Goal: Task Accomplishment & Management: Manage account settings

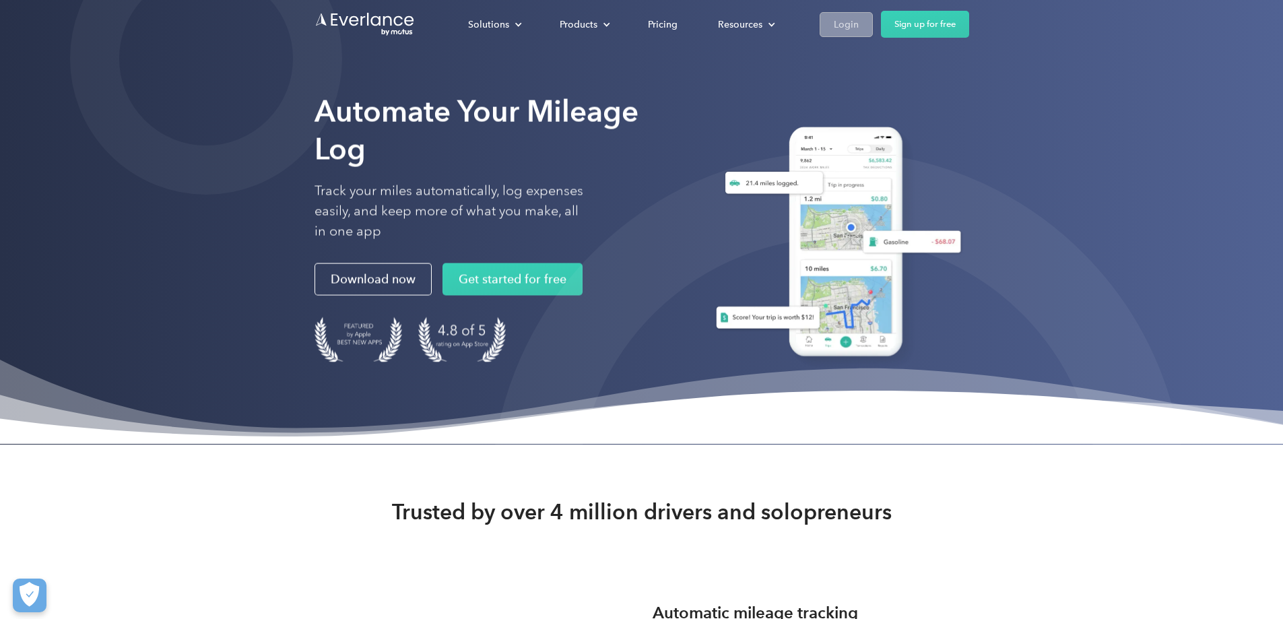
click at [859, 22] on div "Login" at bounding box center [846, 24] width 25 height 17
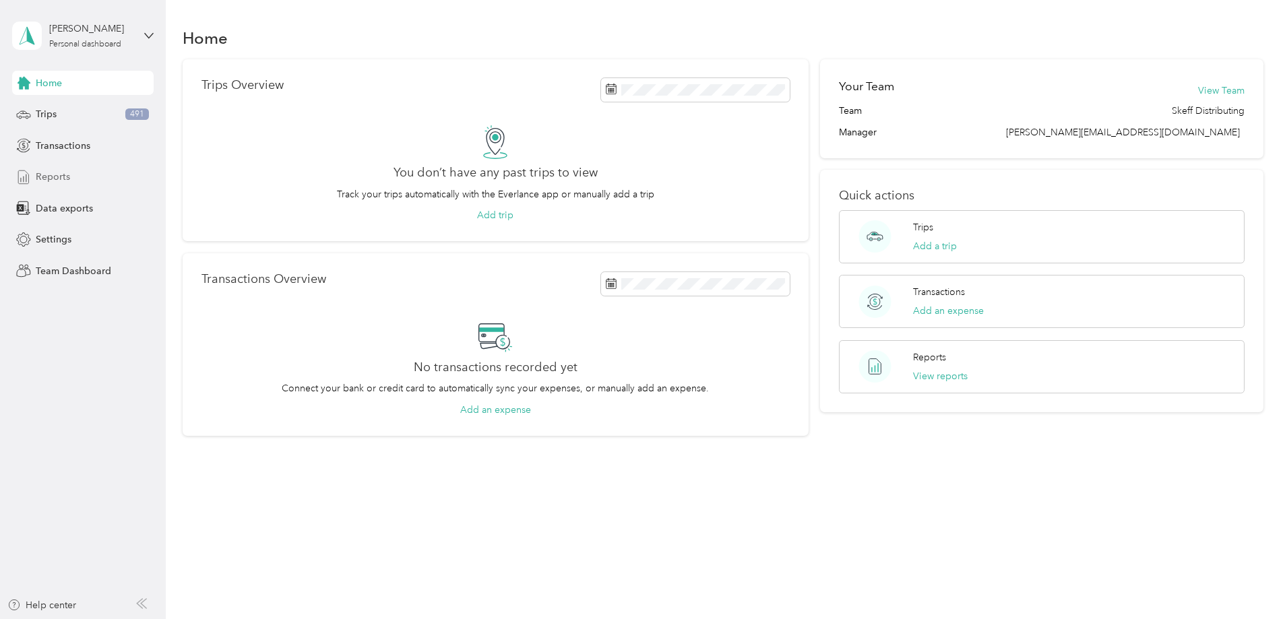
click at [53, 177] on span "Reports" at bounding box center [53, 177] width 34 height 14
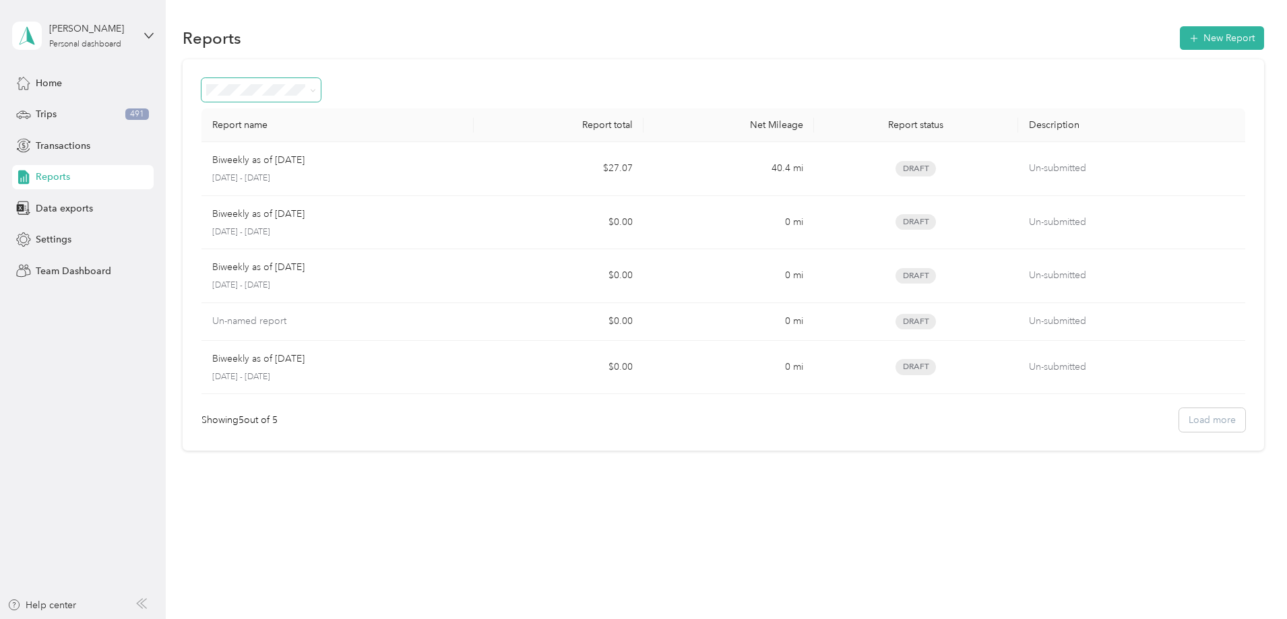
click at [316, 90] on icon at bounding box center [313, 91] width 6 height 6
click at [271, 270] on div "Report name Report total Net Mileage Report status Description Biweekly as of […" at bounding box center [723, 255] width 1081 height 392
click at [67, 209] on span "Data exports" at bounding box center [64, 208] width 57 height 14
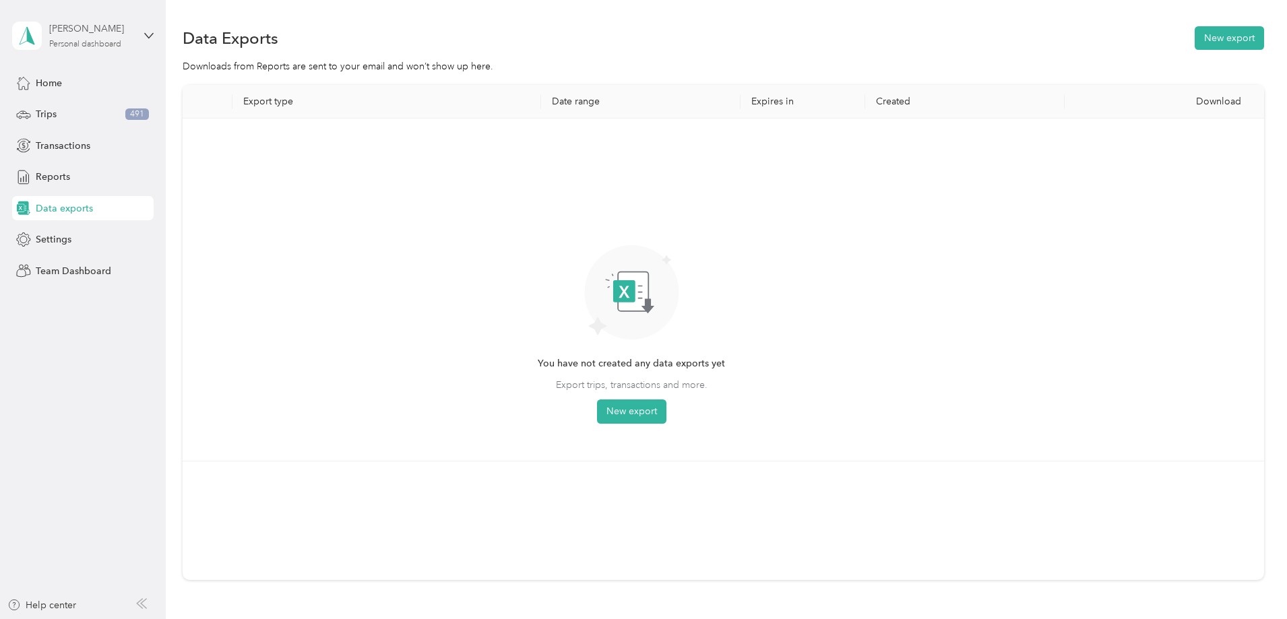
click at [94, 41] on div "Personal dashboard" at bounding box center [85, 44] width 72 height 8
click at [70, 110] on div "Team dashboard" at bounding box center [60, 111] width 72 height 14
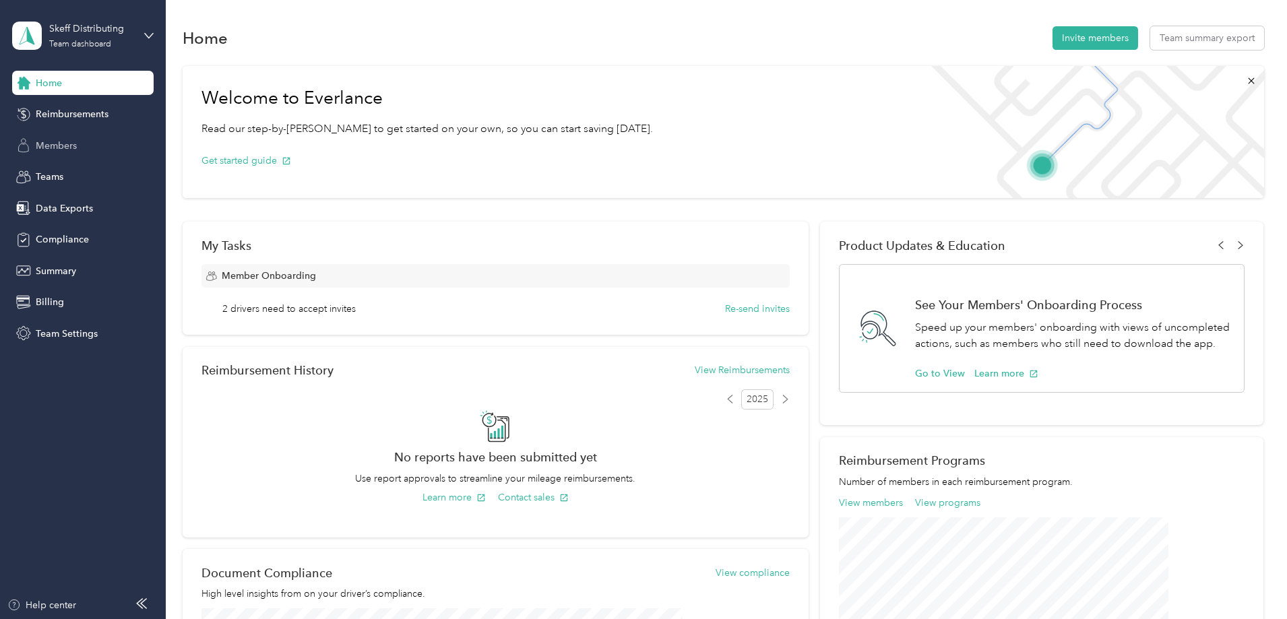
click at [55, 145] on span "Members" at bounding box center [56, 146] width 41 height 14
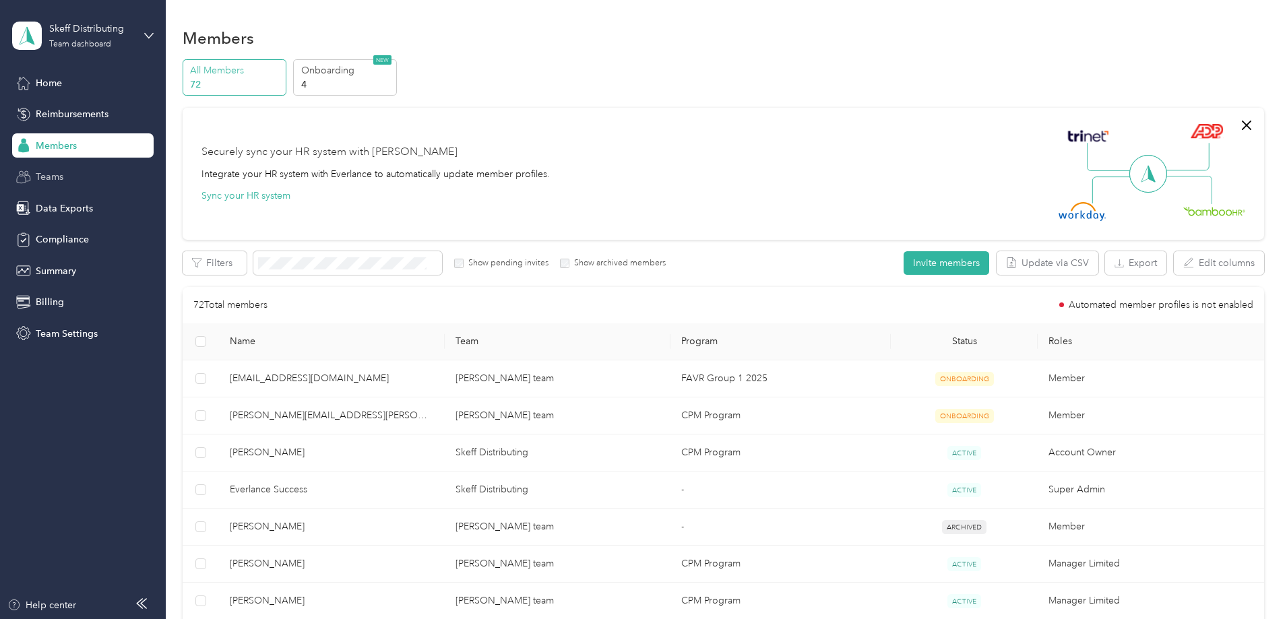
click at [56, 176] on span "Teams" at bounding box center [50, 177] width 28 height 14
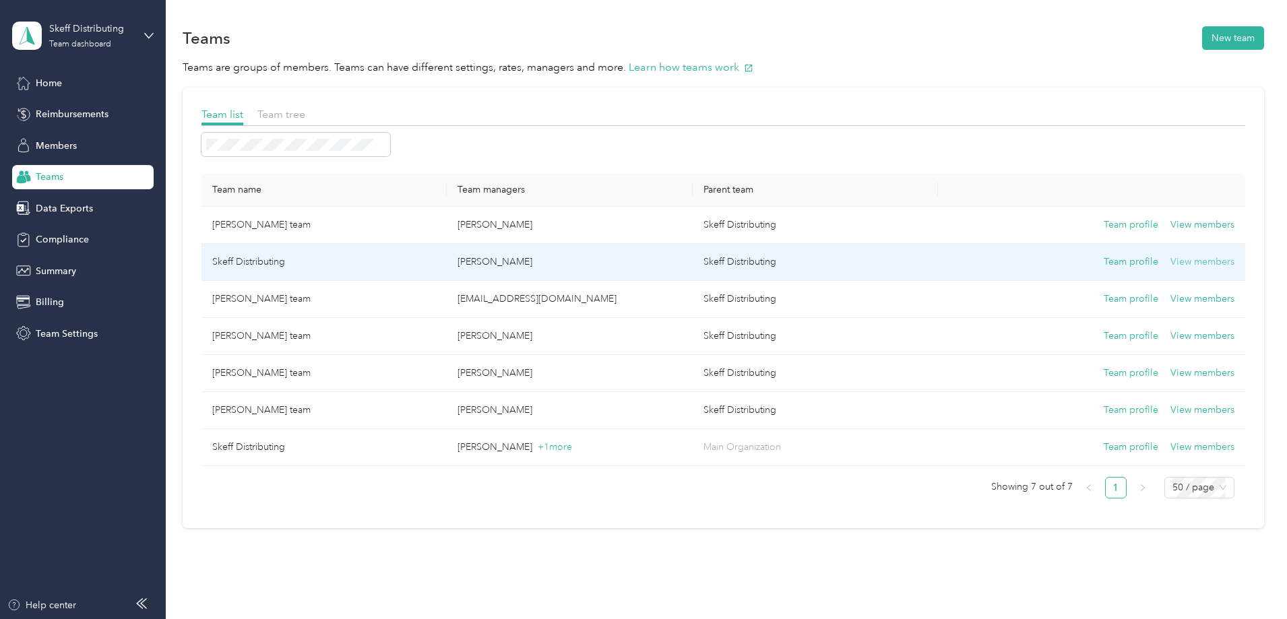
click at [1170, 261] on button "View members" at bounding box center [1202, 262] width 64 height 15
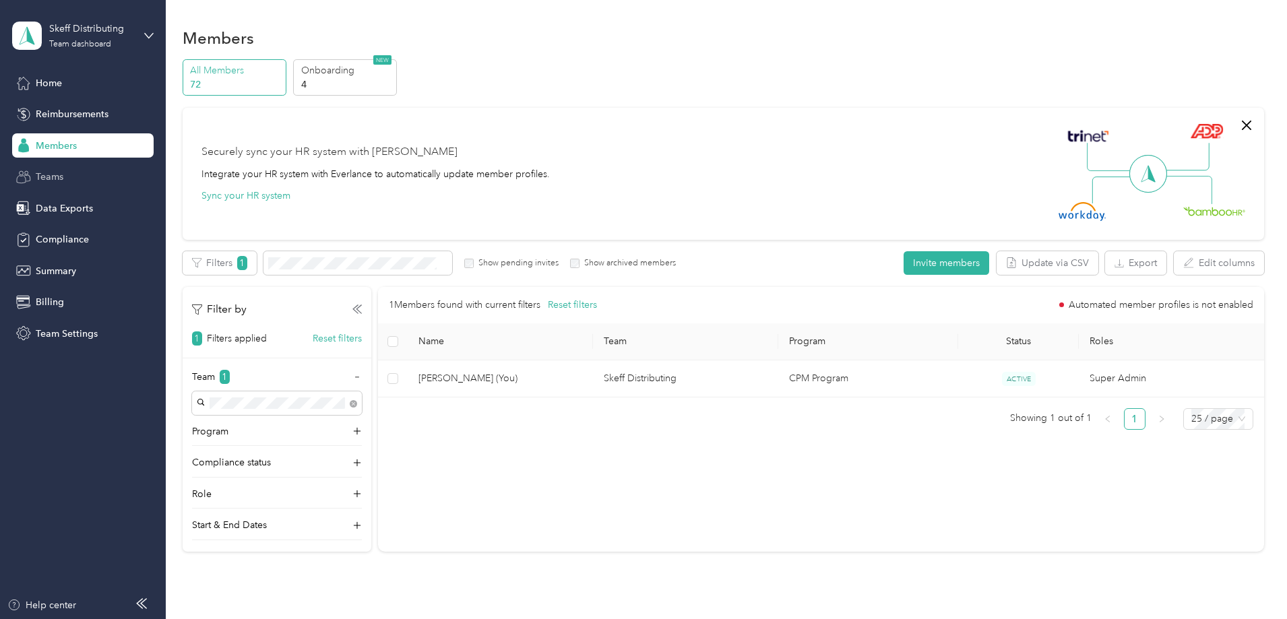
click at [53, 178] on span "Teams" at bounding box center [50, 177] width 28 height 14
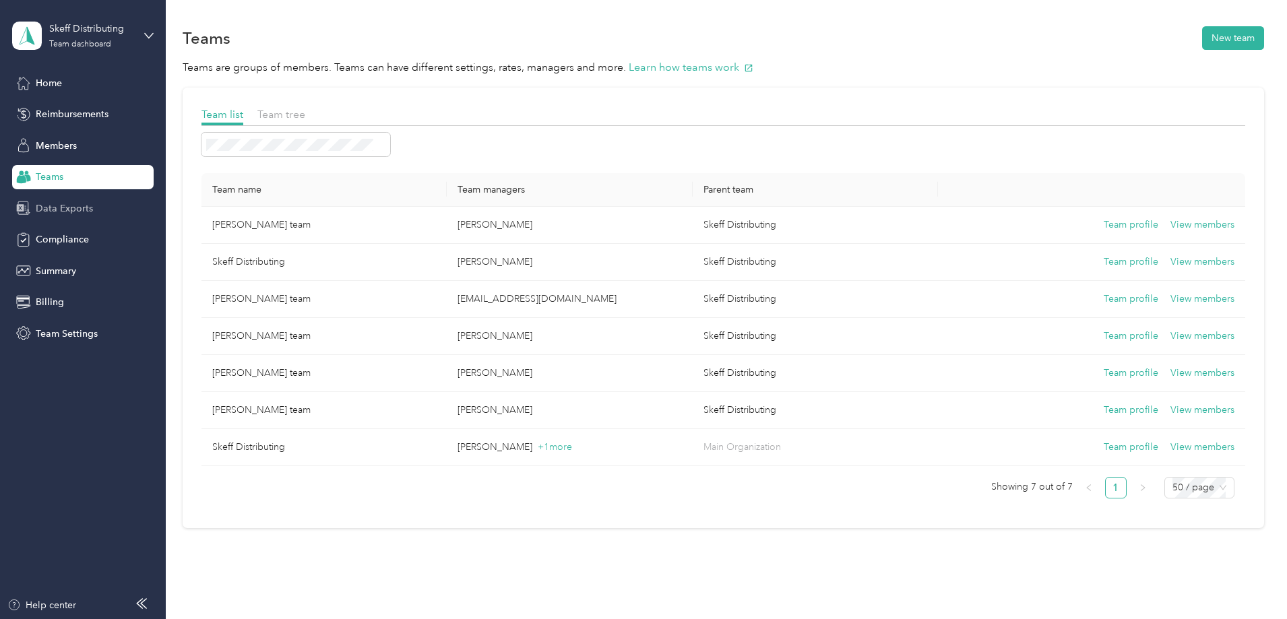
click at [58, 209] on span "Data Exports" at bounding box center [64, 208] width 57 height 14
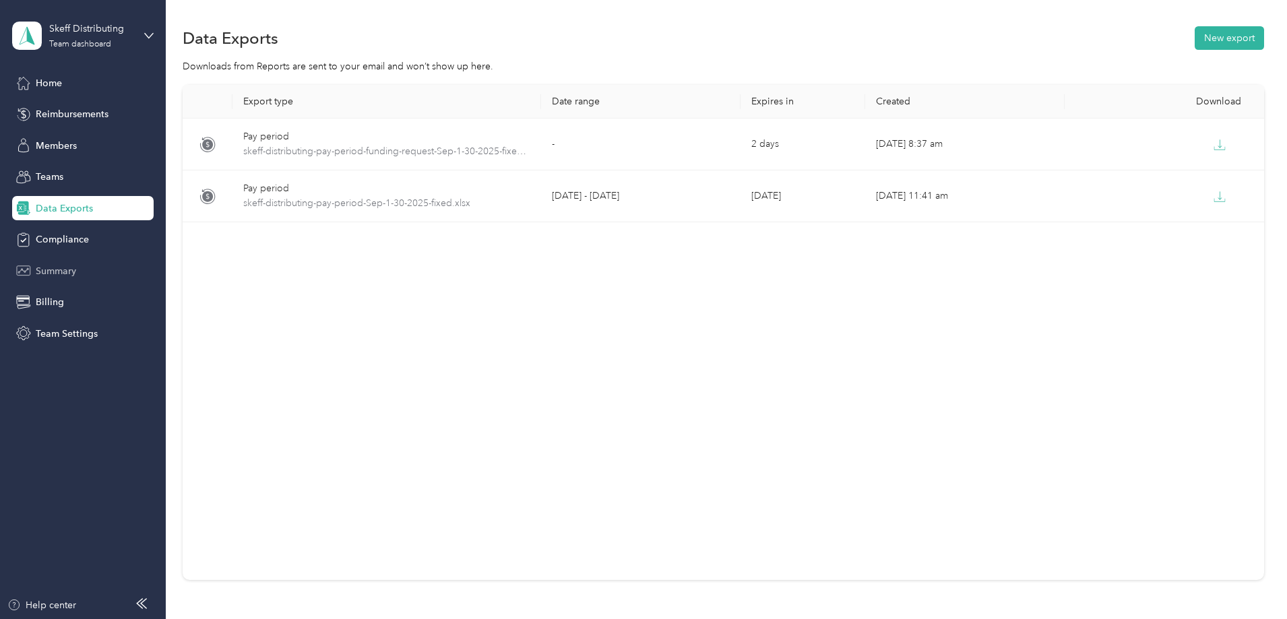
click at [54, 269] on span "Summary" at bounding box center [56, 271] width 40 height 14
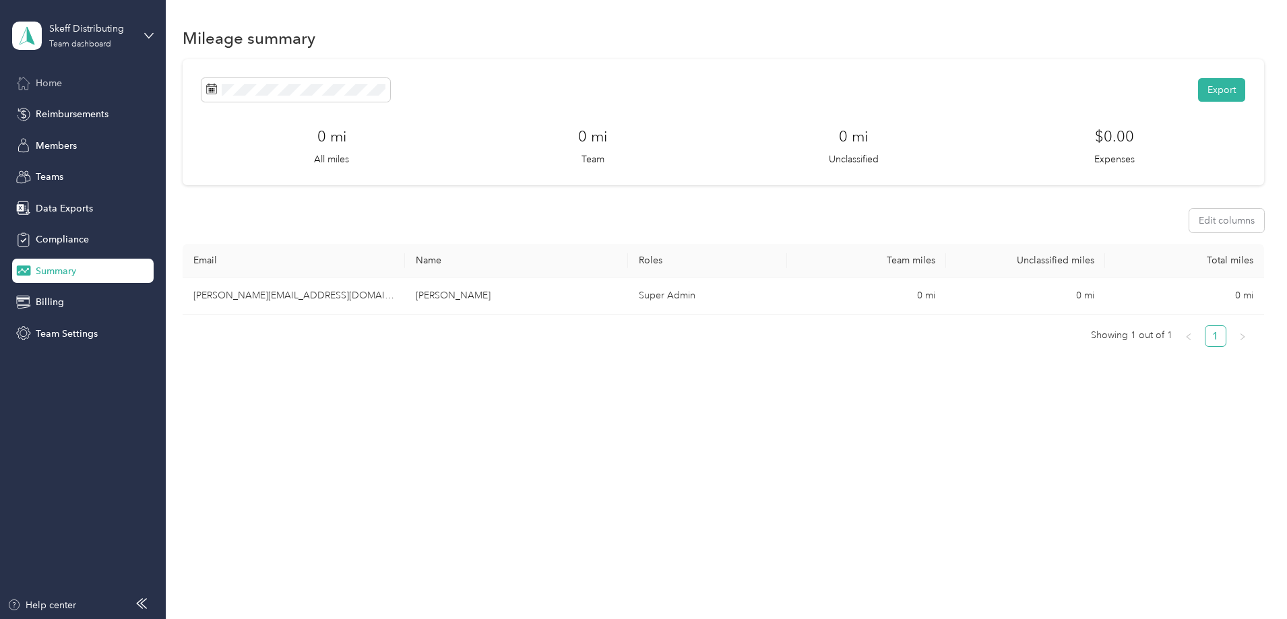
click at [50, 82] on span "Home" at bounding box center [49, 83] width 26 height 14
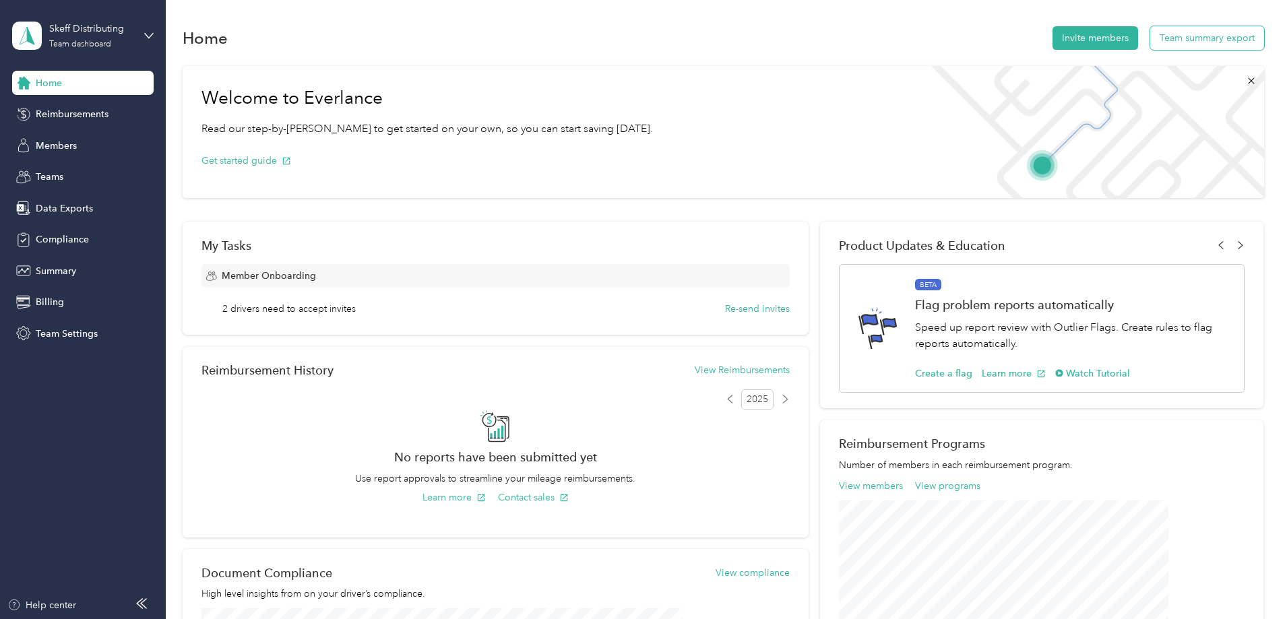
click at [1150, 42] on button "Team summary export" at bounding box center [1207, 38] width 114 height 24
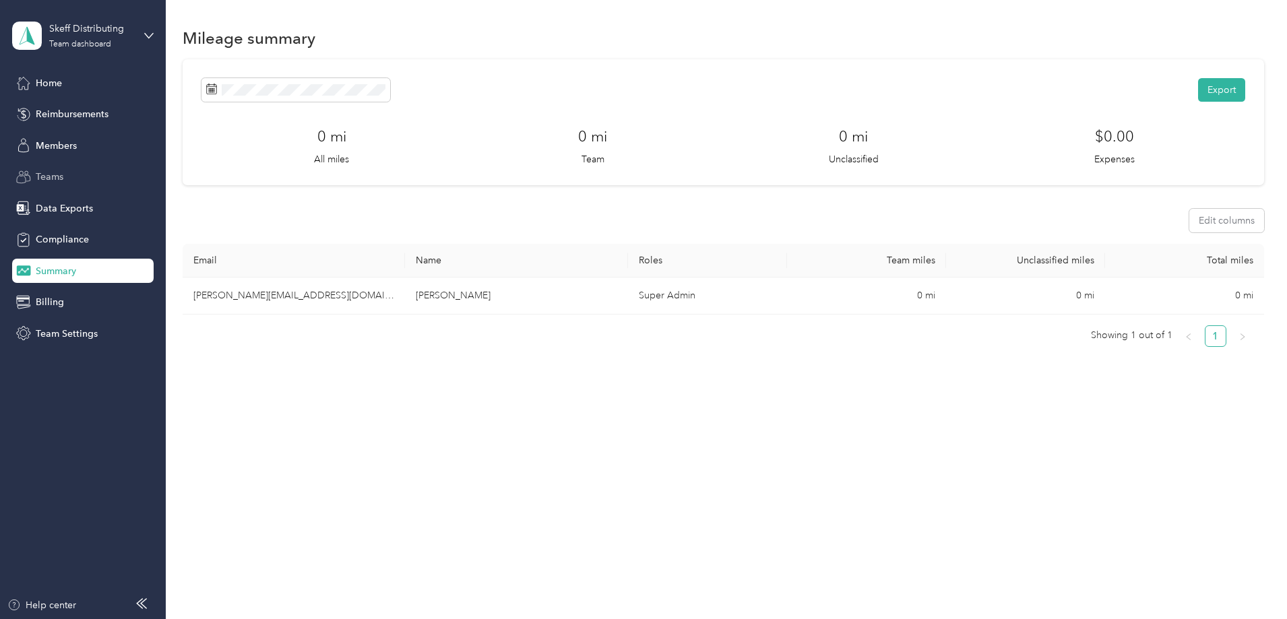
click at [49, 172] on span "Teams" at bounding box center [50, 177] width 28 height 14
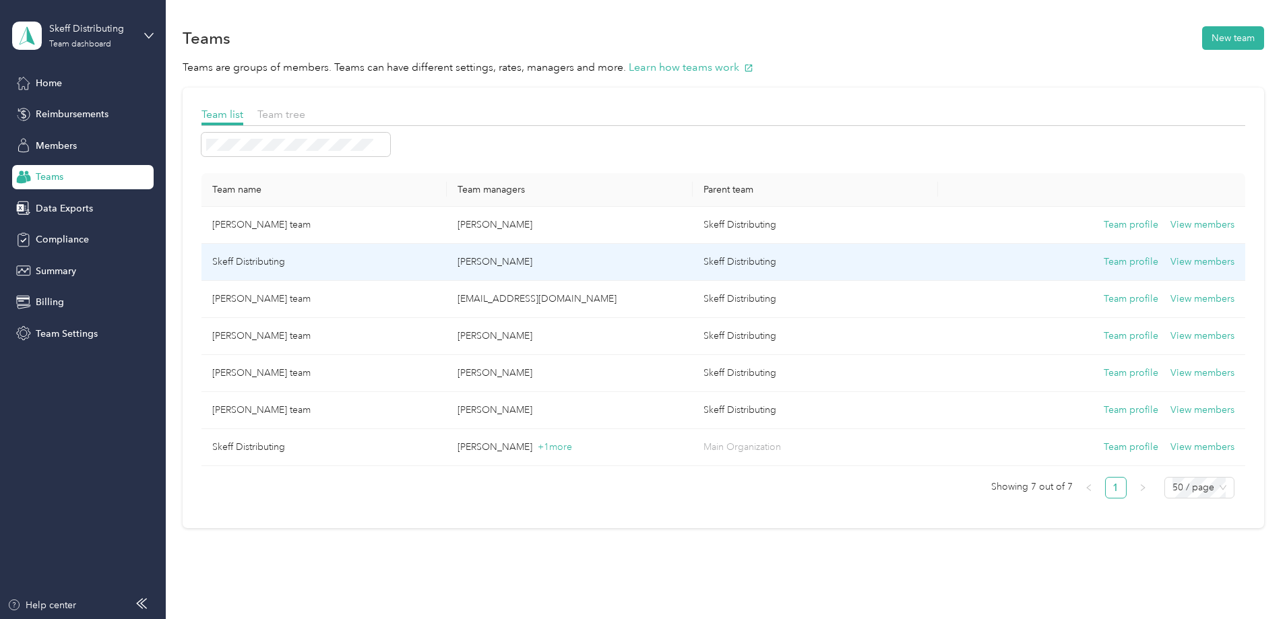
click at [334, 260] on td "Skeff Distributing" at bounding box center [323, 262] width 245 height 37
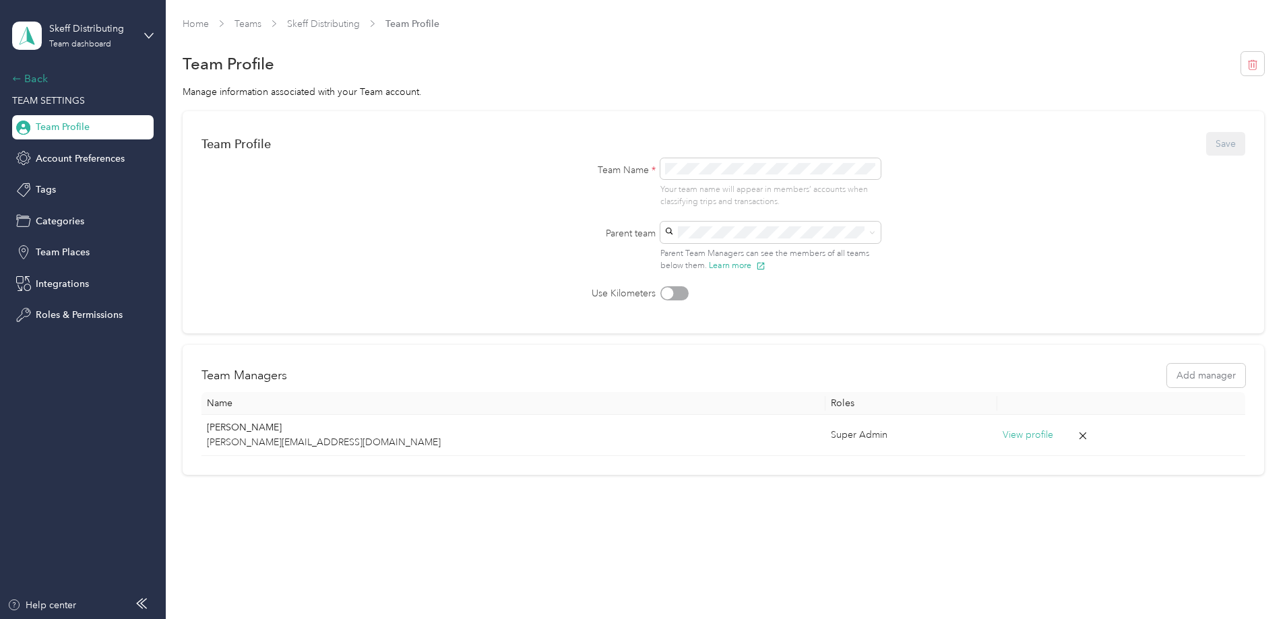
click at [38, 74] on div "Back" at bounding box center [79, 79] width 135 height 16
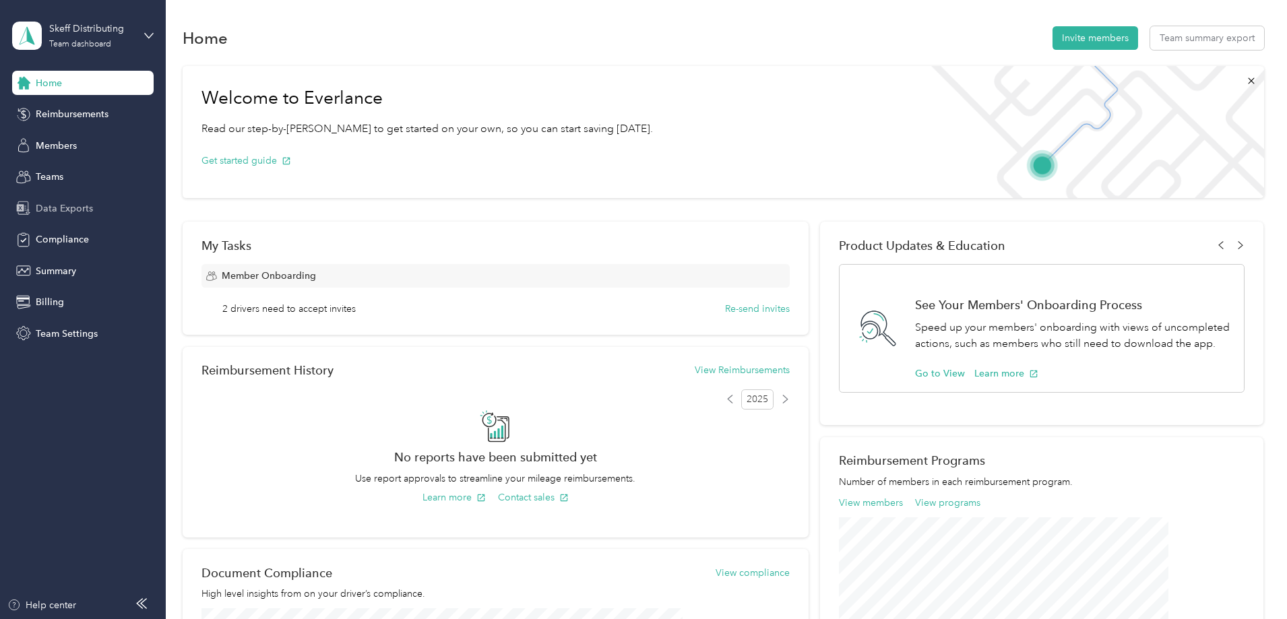
click at [63, 207] on span "Data Exports" at bounding box center [64, 208] width 57 height 14
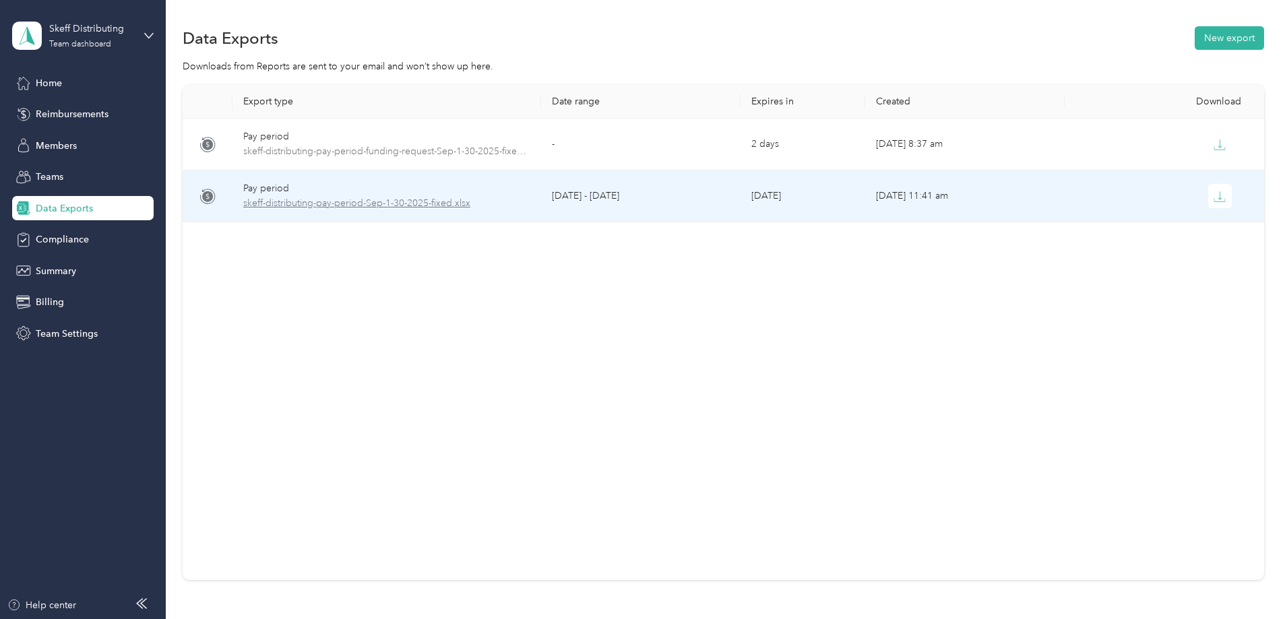
click at [401, 203] on span "skeff-distributing-pay-period-Sep-1-30-2025-fixed.xlsx" at bounding box center [386, 203] width 287 height 15
click at [430, 203] on span "skeff-distributing-pay-period-Sep-1-30-2025-fixed.xlsx" at bounding box center [386, 203] width 287 height 15
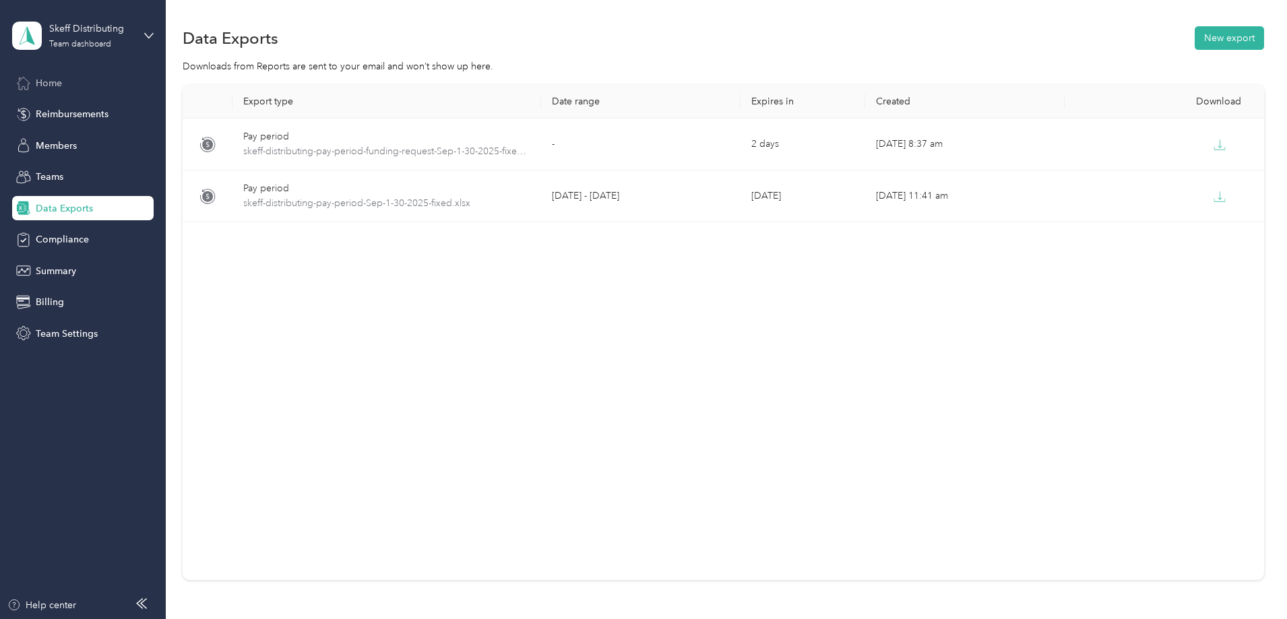
click at [47, 83] on span "Home" at bounding box center [49, 83] width 26 height 14
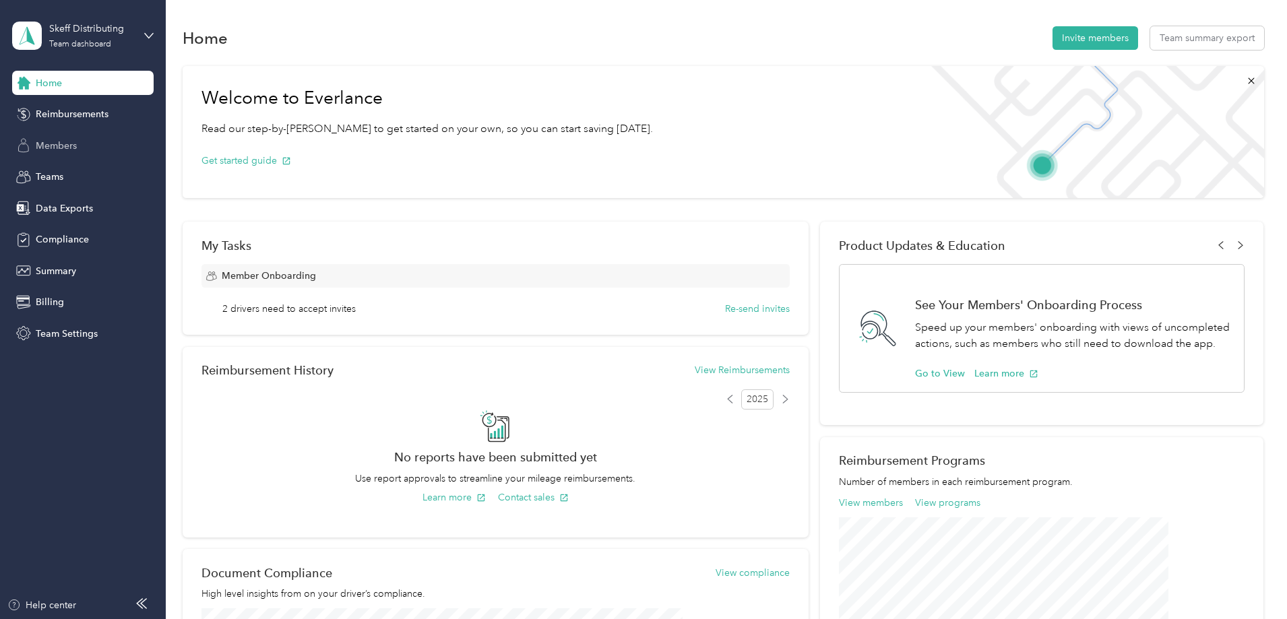
click at [61, 141] on span "Members" at bounding box center [56, 146] width 41 height 14
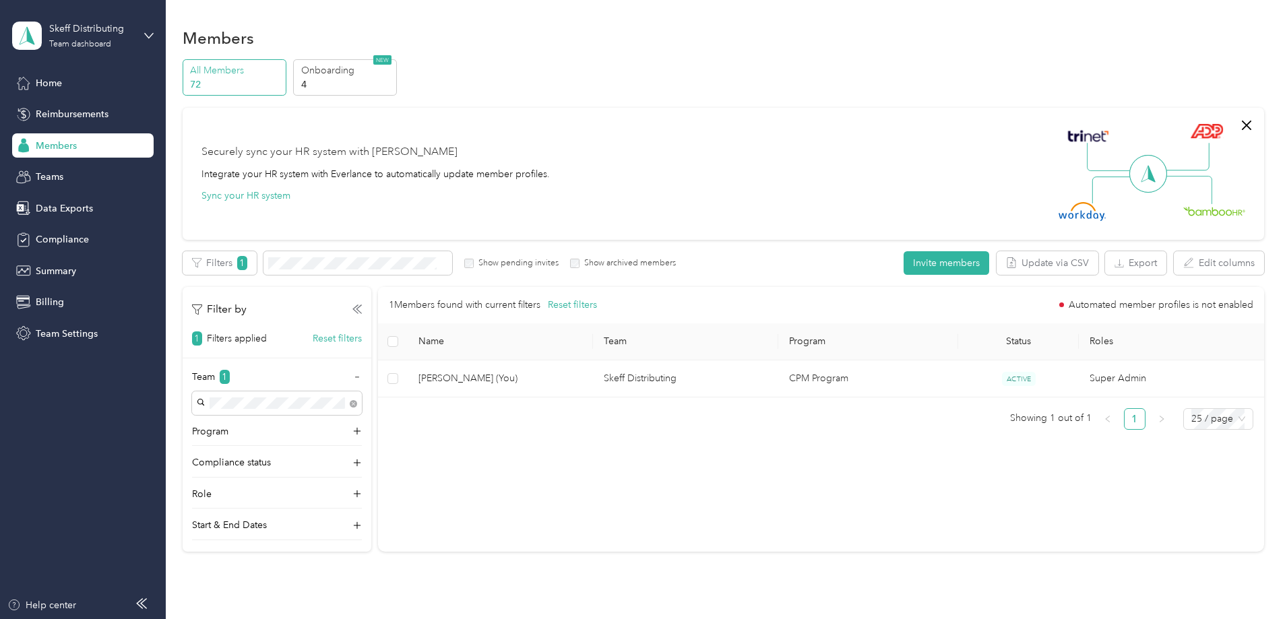
click at [282, 71] on p "All Members" at bounding box center [236, 70] width 92 height 14
click at [282, 86] on p "72" at bounding box center [236, 84] width 92 height 14
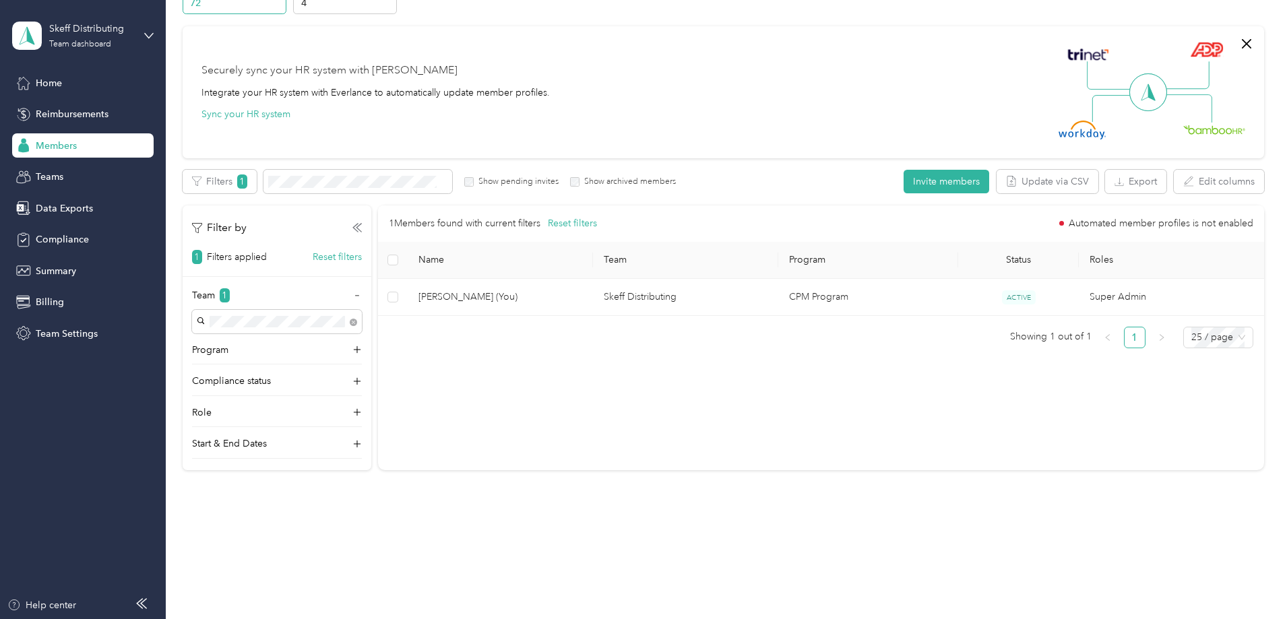
scroll to position [84, 0]
click at [364, 347] on icon at bounding box center [356, 348] width 13 height 13
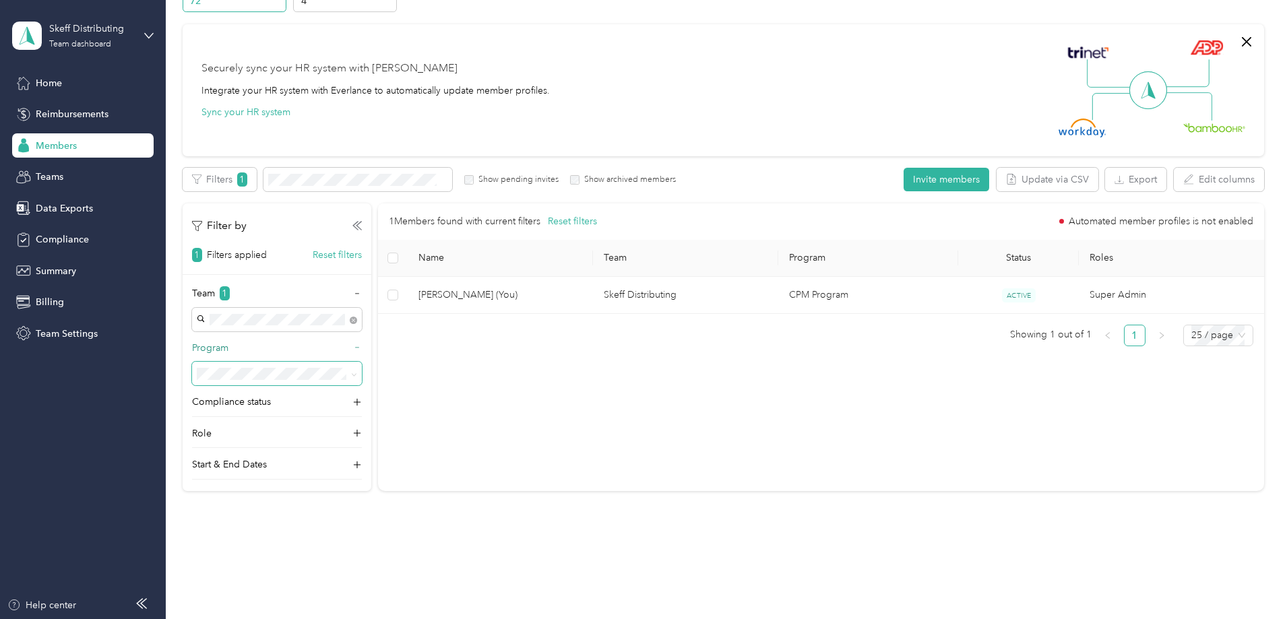
click at [357, 374] on icon at bounding box center [354, 375] width 6 height 6
click at [327, 444] on span "CPM Program (CPM)" at bounding box center [335, 440] width 88 height 11
click at [357, 373] on icon at bounding box center [354, 375] width 6 height 6
click at [356, 376] on icon at bounding box center [354, 374] width 4 height 3
click at [322, 422] on li "CPM Programs" at bounding box center [367, 422] width 170 height 24
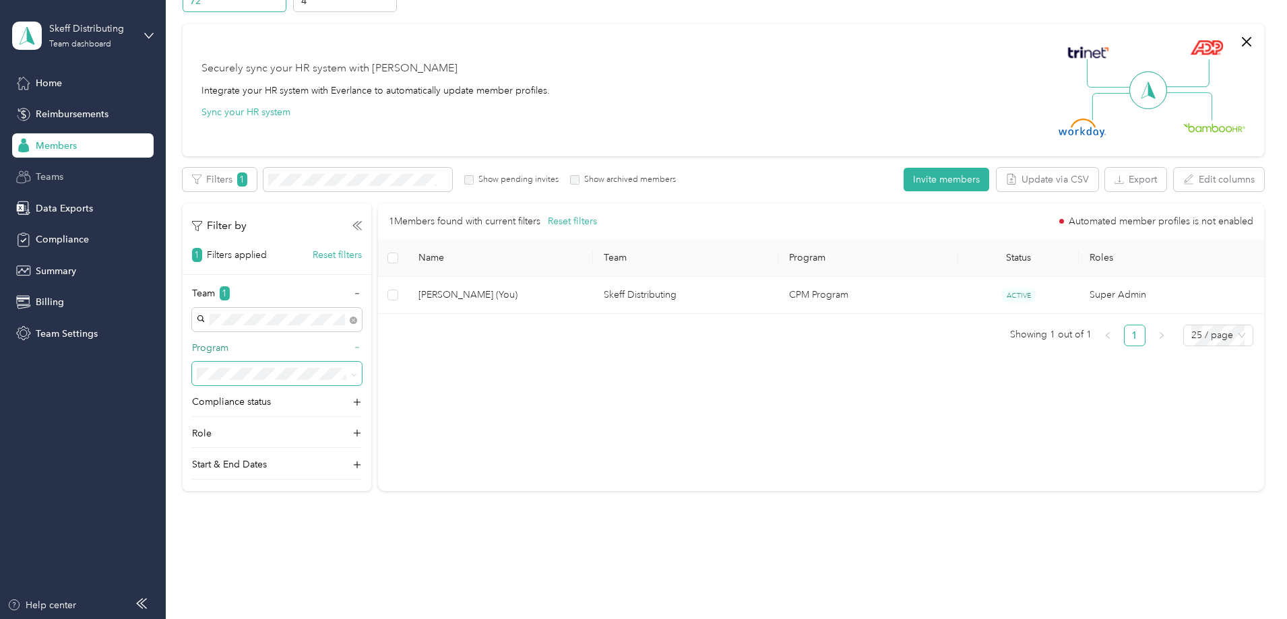
click at [57, 176] on span "Teams" at bounding box center [50, 177] width 28 height 14
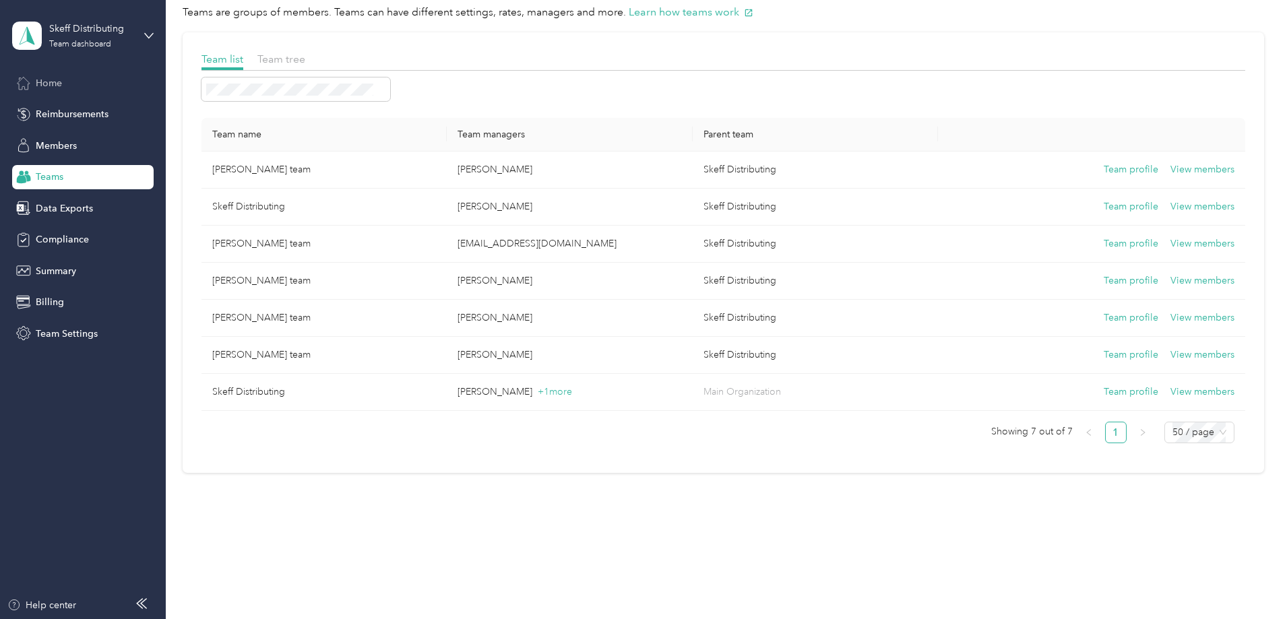
click at [38, 81] on span "Home" at bounding box center [49, 83] width 26 height 14
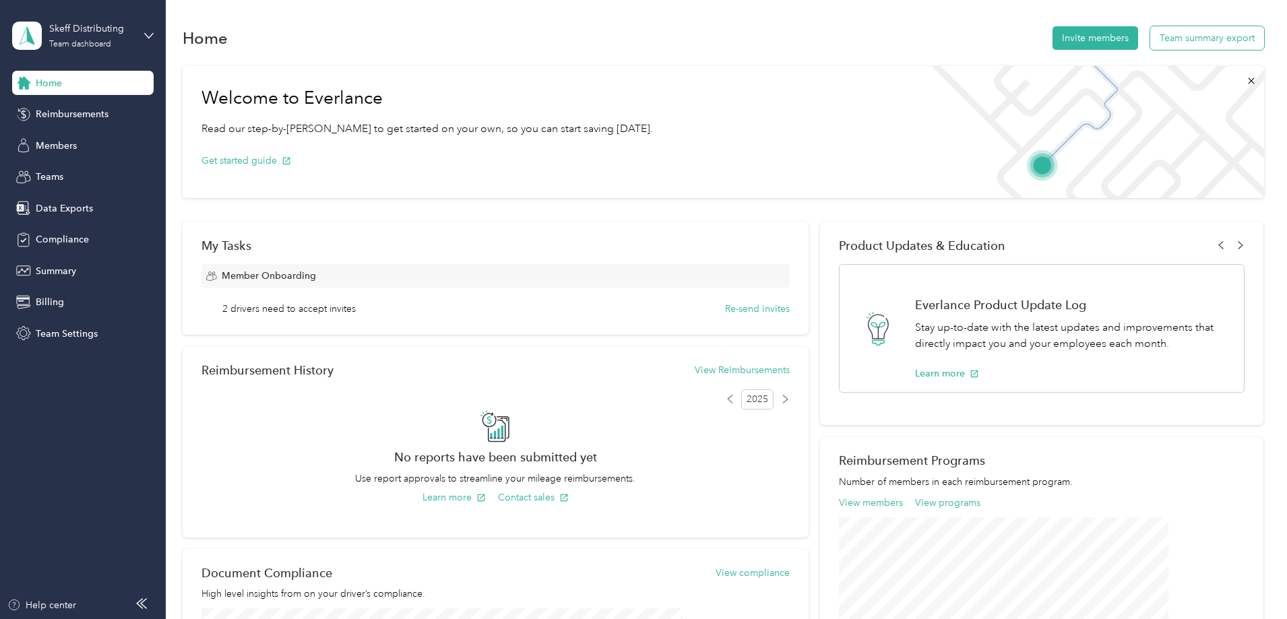
click at [1150, 34] on button "Team summary export" at bounding box center [1207, 38] width 114 height 24
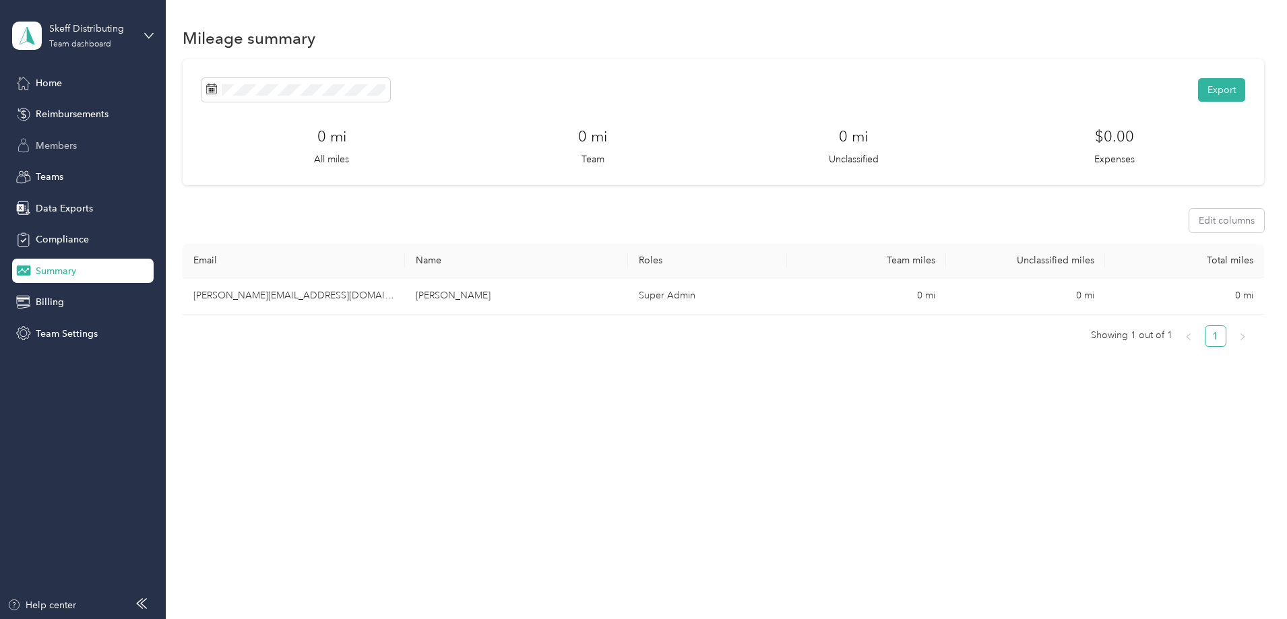
click at [64, 145] on span "Members" at bounding box center [56, 146] width 41 height 14
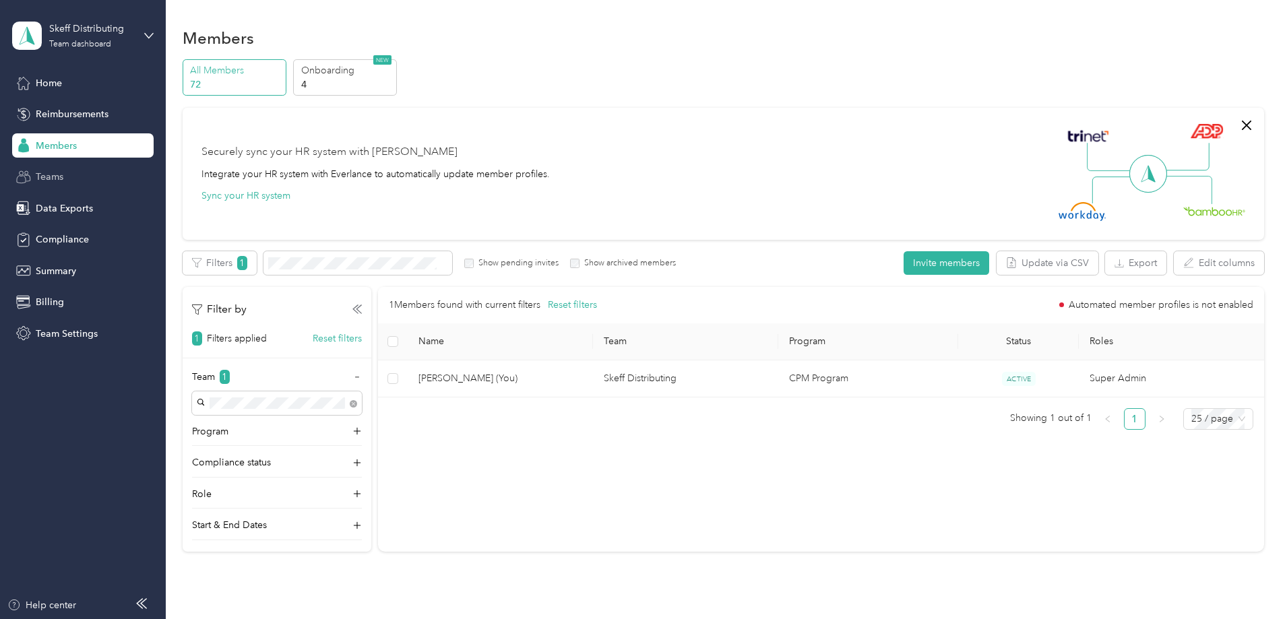
click at [55, 177] on span "Teams" at bounding box center [50, 177] width 28 height 14
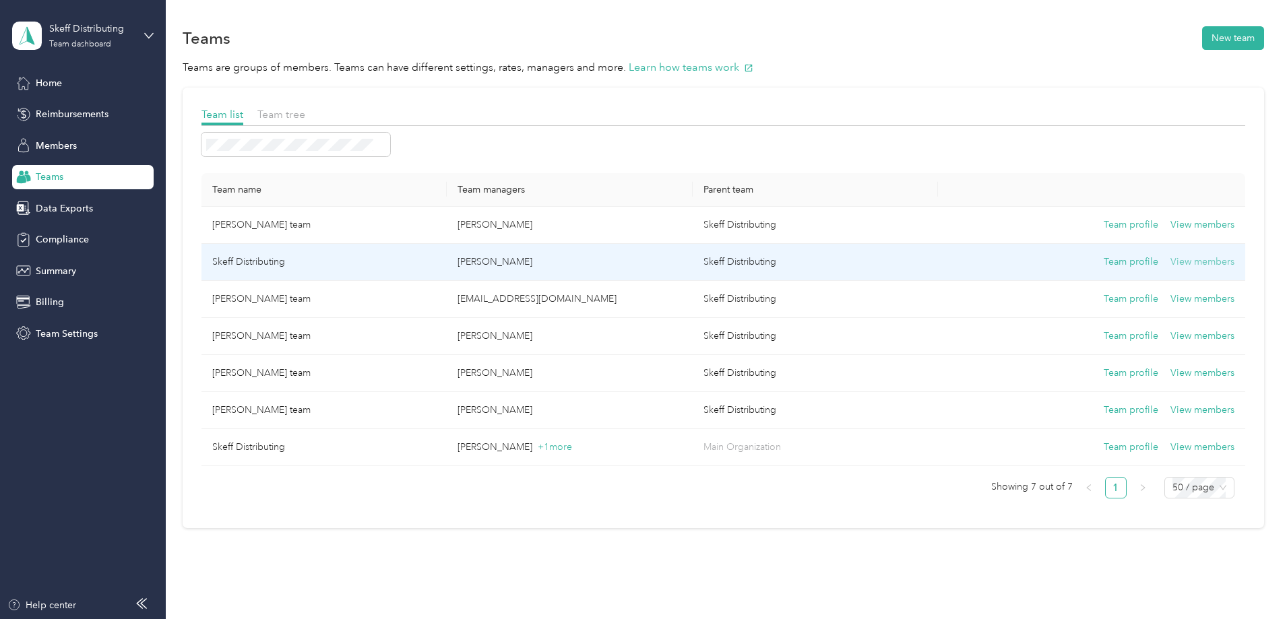
click at [1170, 261] on button "View members" at bounding box center [1202, 262] width 64 height 15
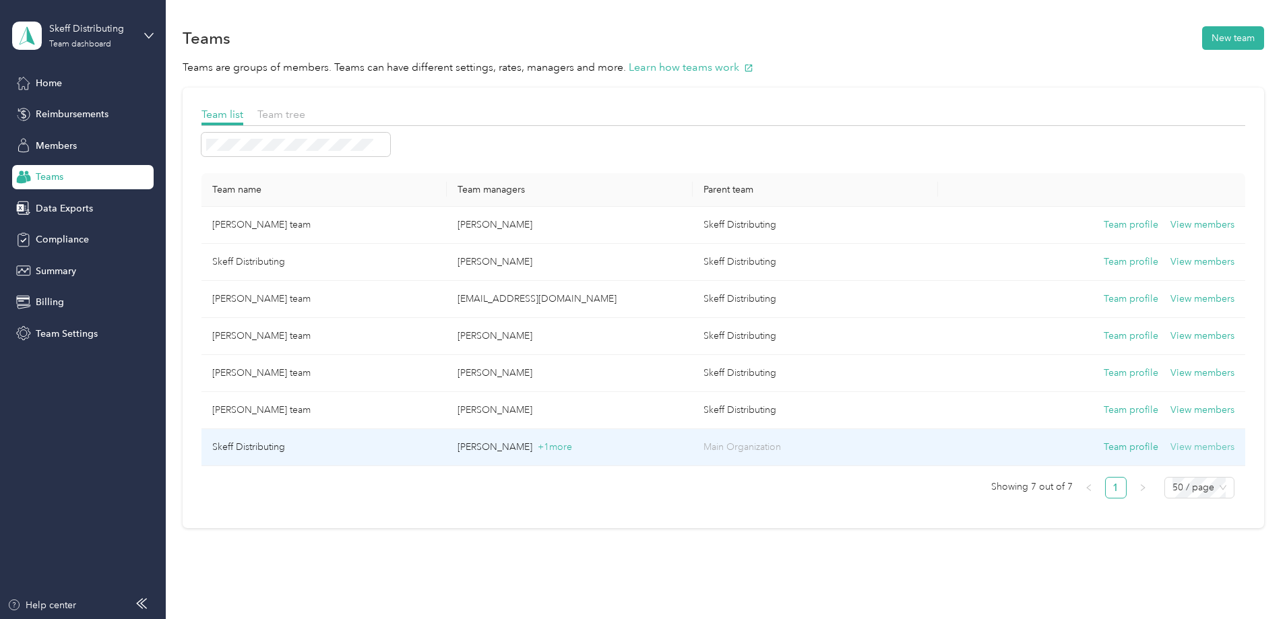
click at [1170, 447] on button "View members" at bounding box center [1202, 447] width 64 height 15
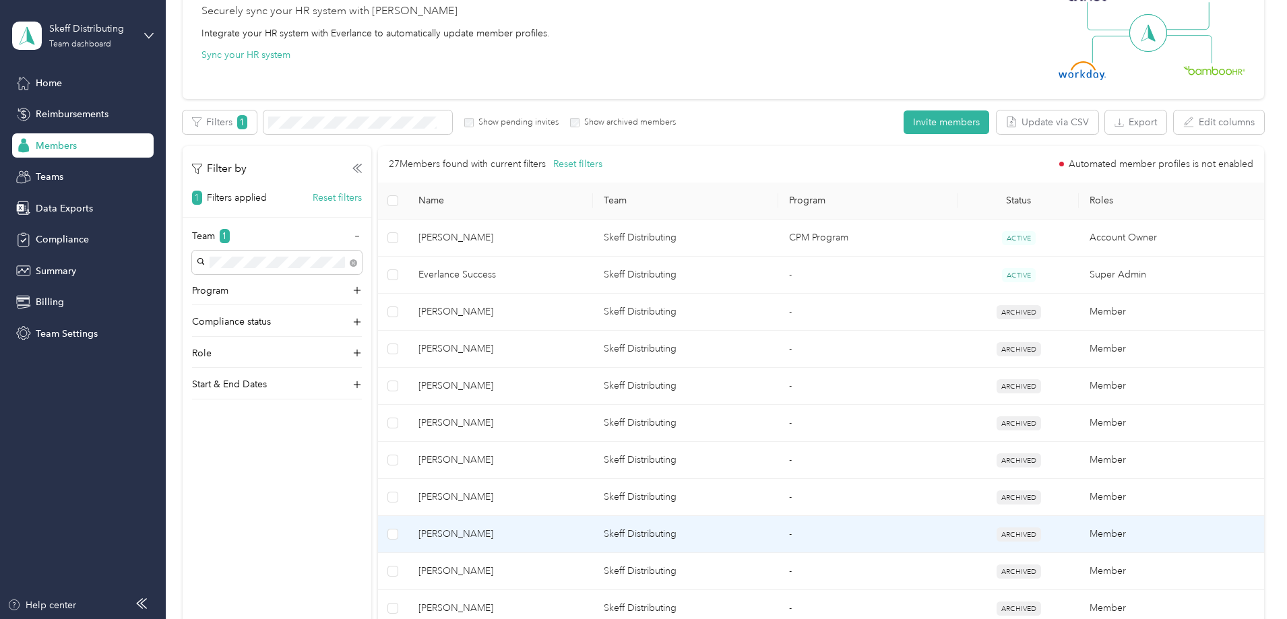
scroll to position [135, 0]
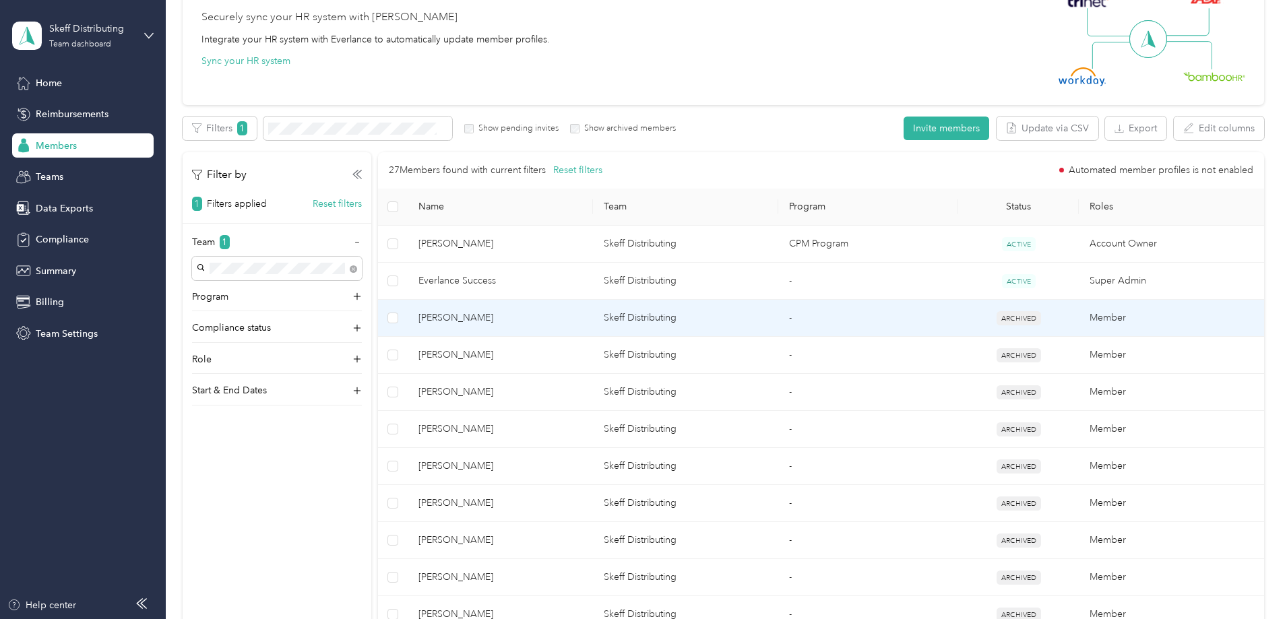
click at [542, 317] on span "[PERSON_NAME]" at bounding box center [500, 318] width 164 height 15
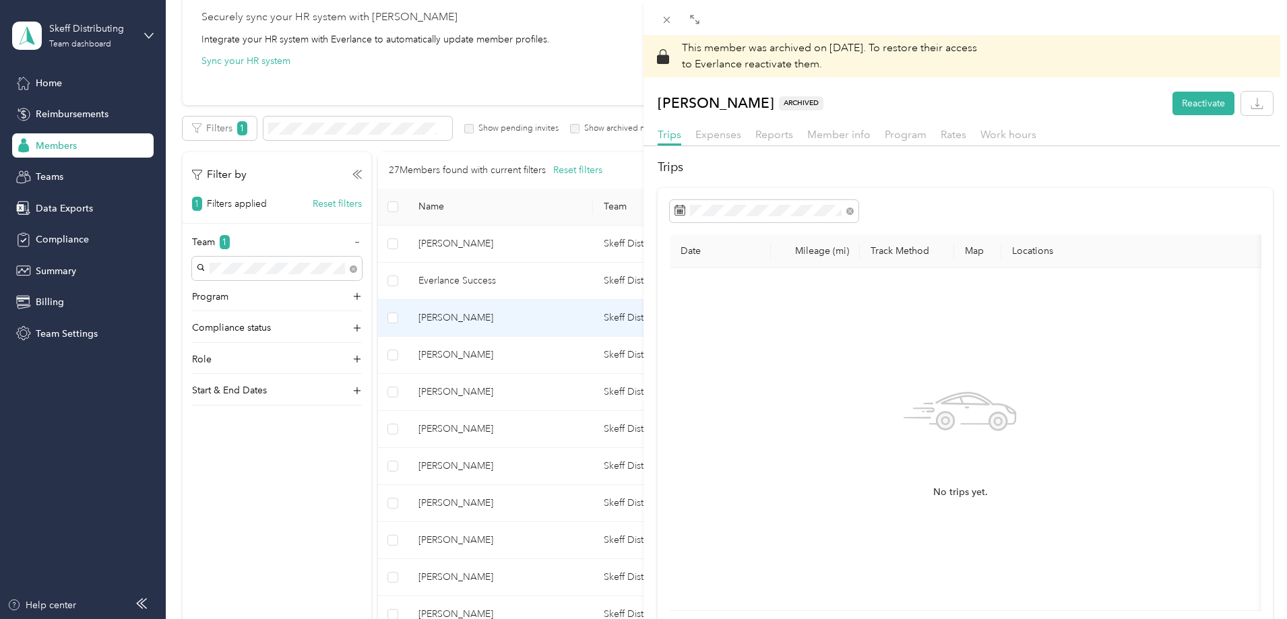
click at [55, 207] on div "This member was archived on [DATE] . To restore their access to Everlance react…" at bounding box center [643, 309] width 1287 height 619
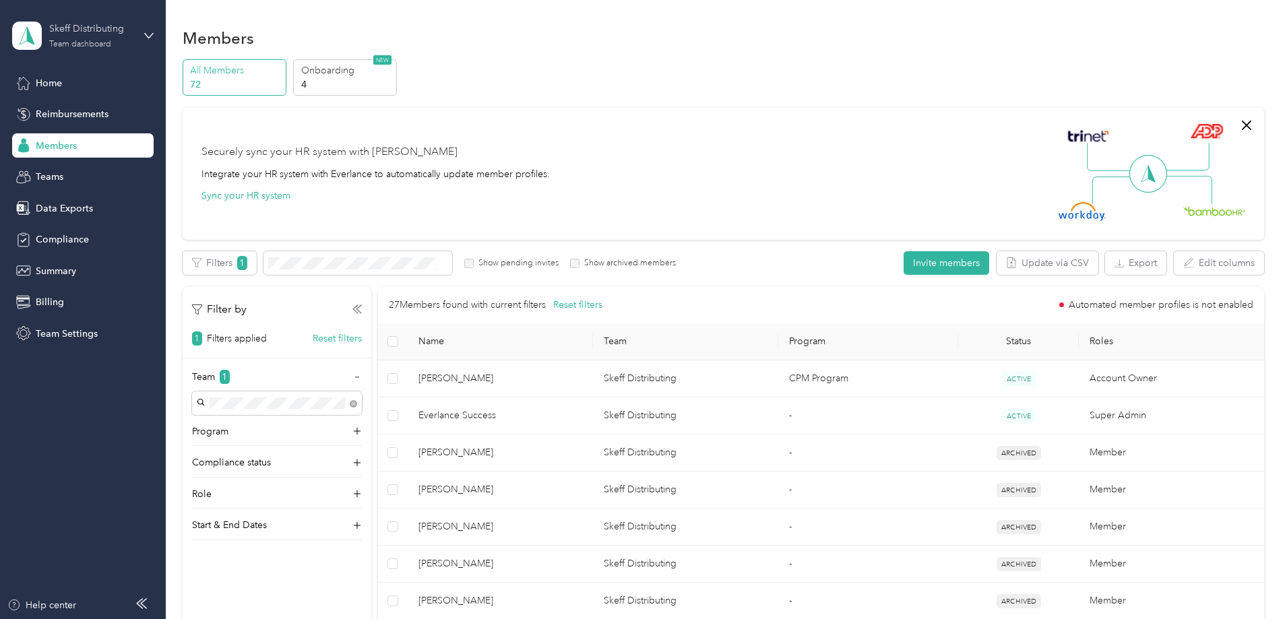
click at [88, 36] on div "Skeff Distributing Team dashboard" at bounding box center [91, 35] width 84 height 27
click at [70, 170] on div "Log out" at bounding box center [50, 172] width 52 height 14
